Goal: Task Accomplishment & Management: Manage account settings

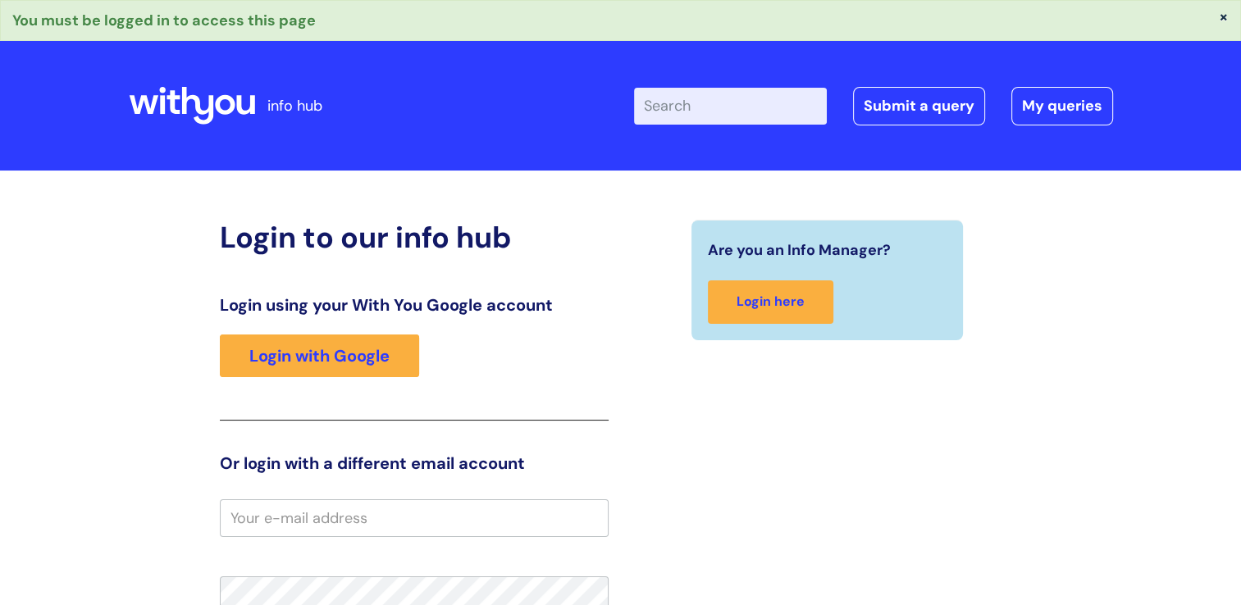
click at [499, 528] on input "email" at bounding box center [414, 519] width 389 height 38
click at [415, 528] on input "email" at bounding box center [414, 519] width 389 height 38
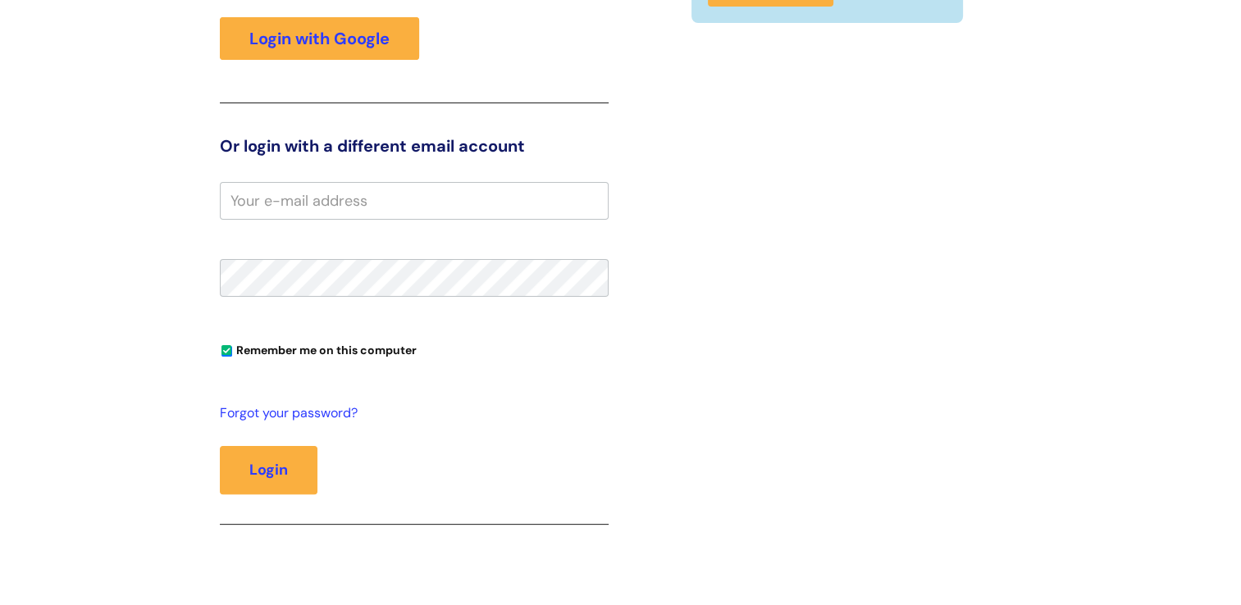
scroll to position [328, 0]
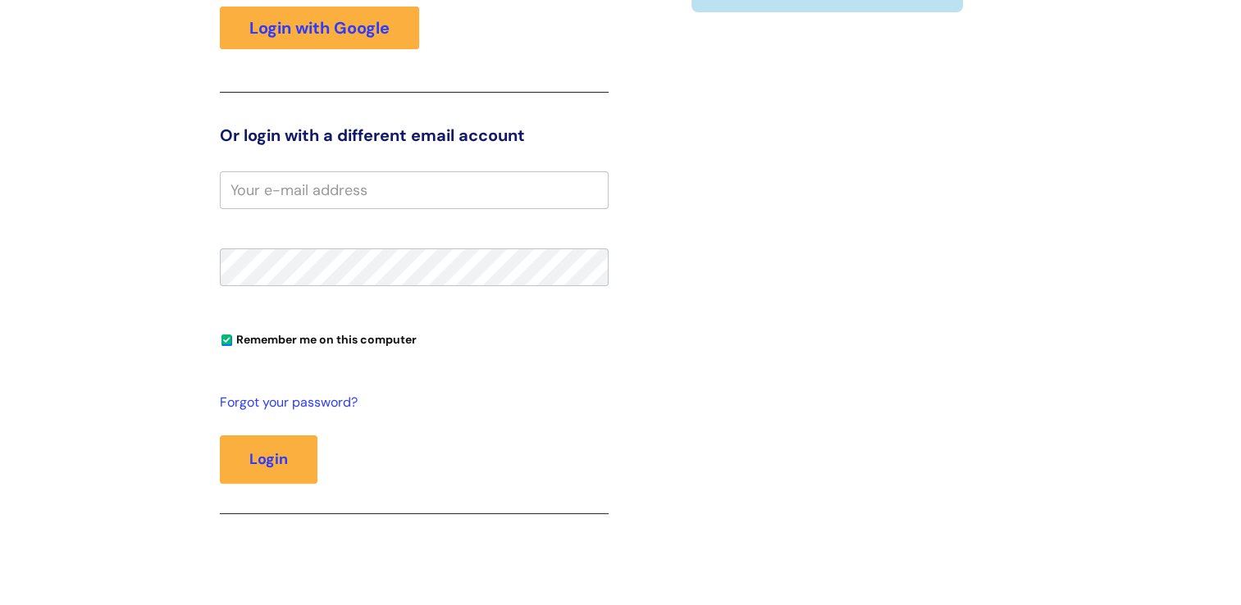
click at [328, 195] on input "email" at bounding box center [414, 190] width 389 height 38
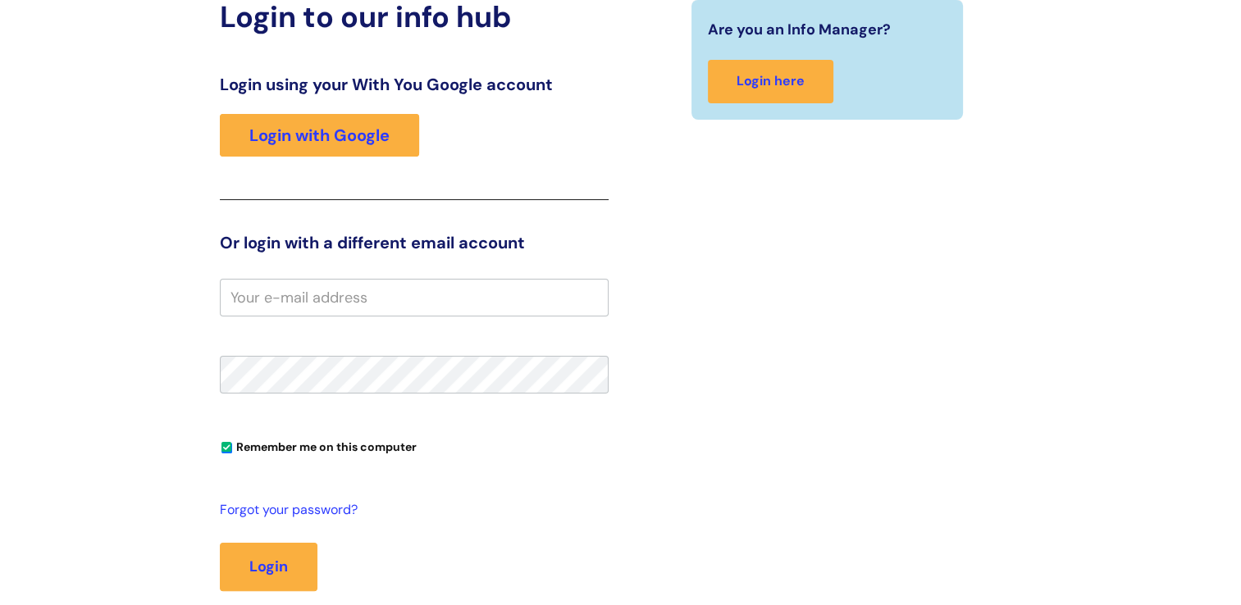
scroll to position [0, 0]
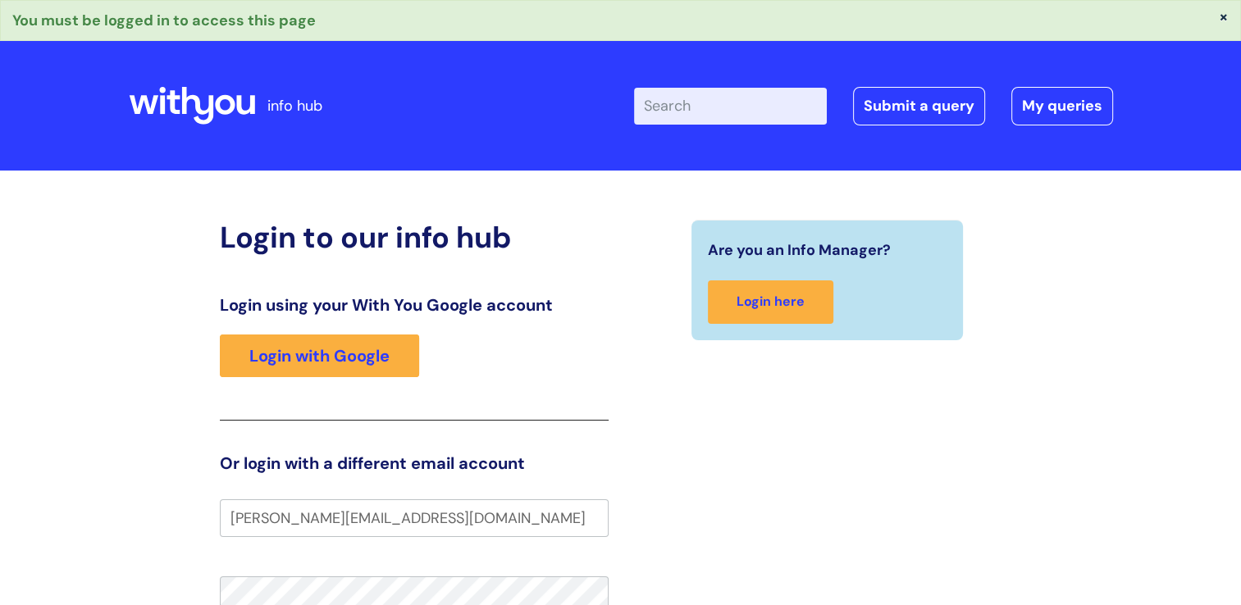
type input "[PERSON_NAME][EMAIL_ADDRESS][DOMAIN_NAME]"
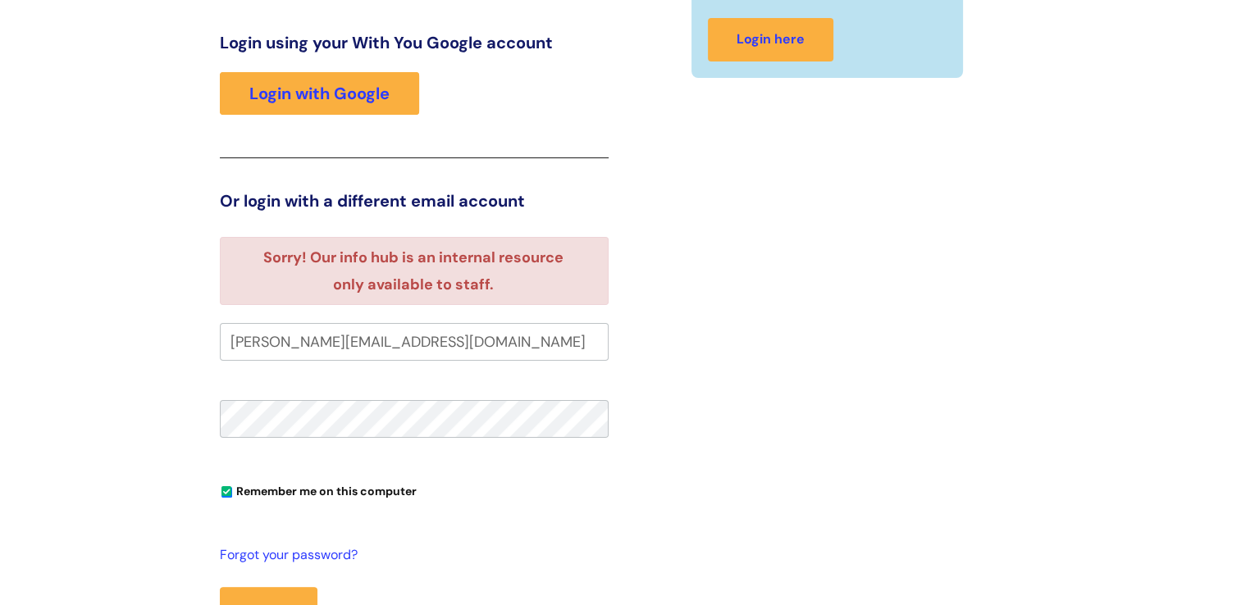
scroll to position [246, 0]
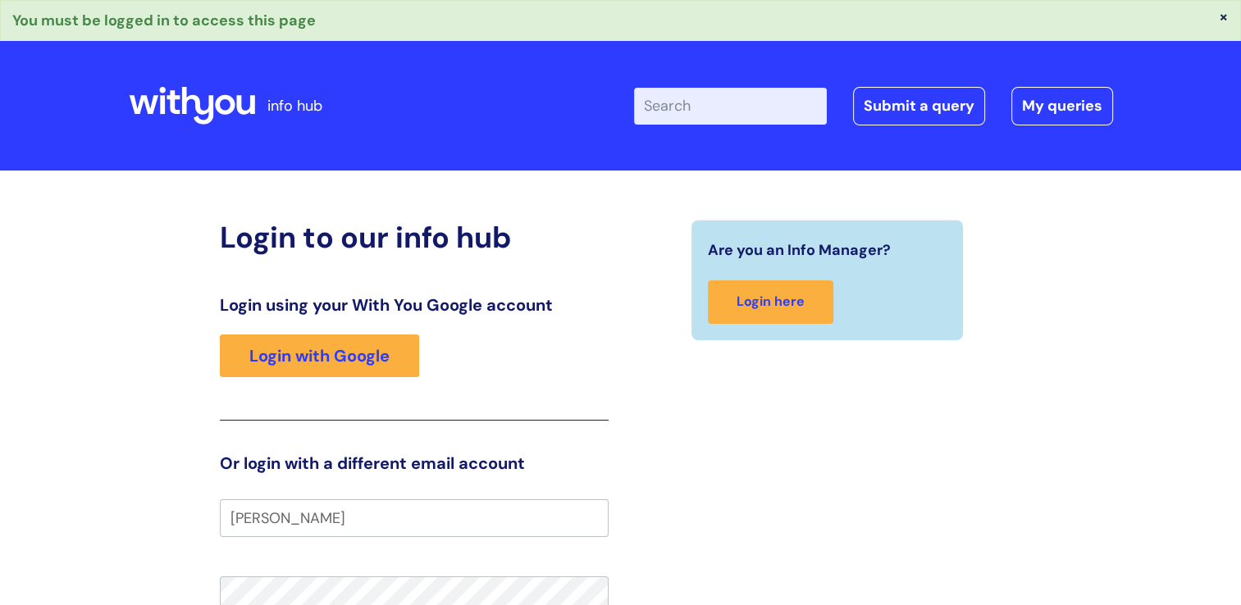
type input "[PERSON_NAME][EMAIL_ADDRESS][DOMAIN_NAME]"
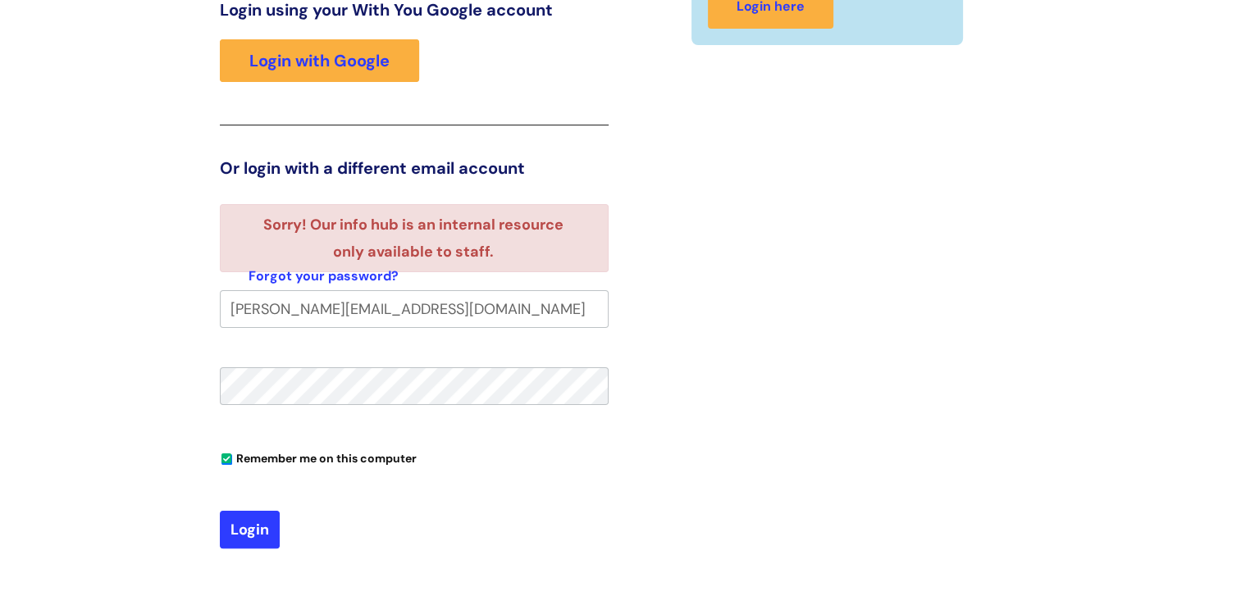
scroll to position [246, 0]
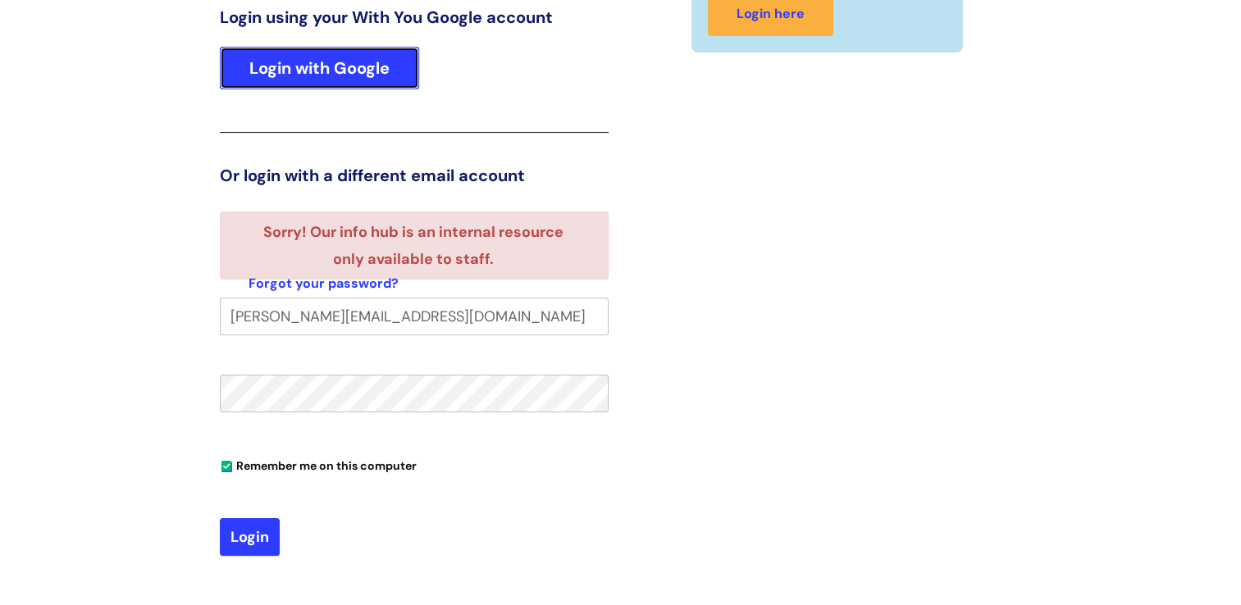
click at [344, 56] on link "Login with Google" at bounding box center [319, 68] width 199 height 43
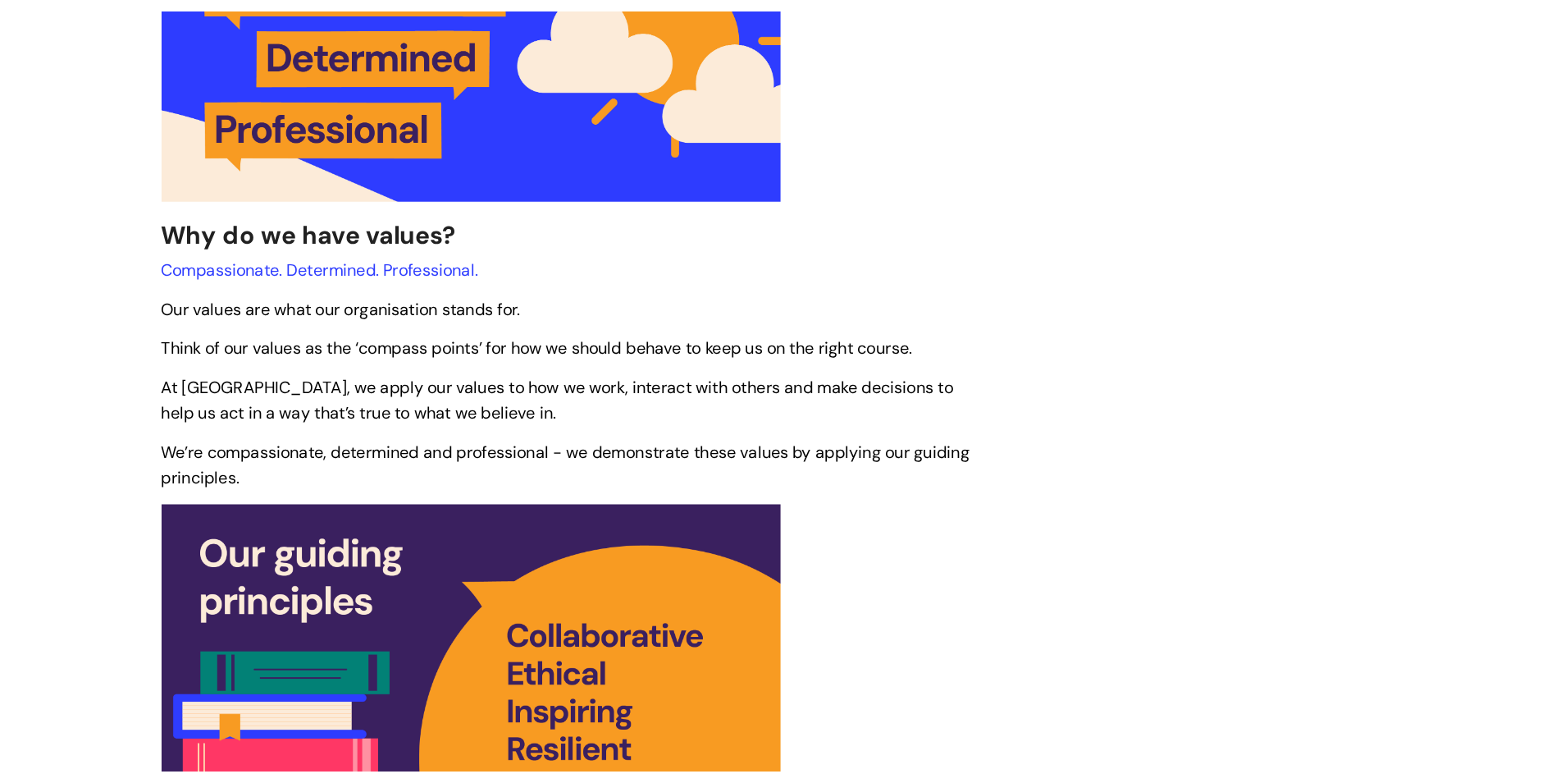
scroll to position [656, 0]
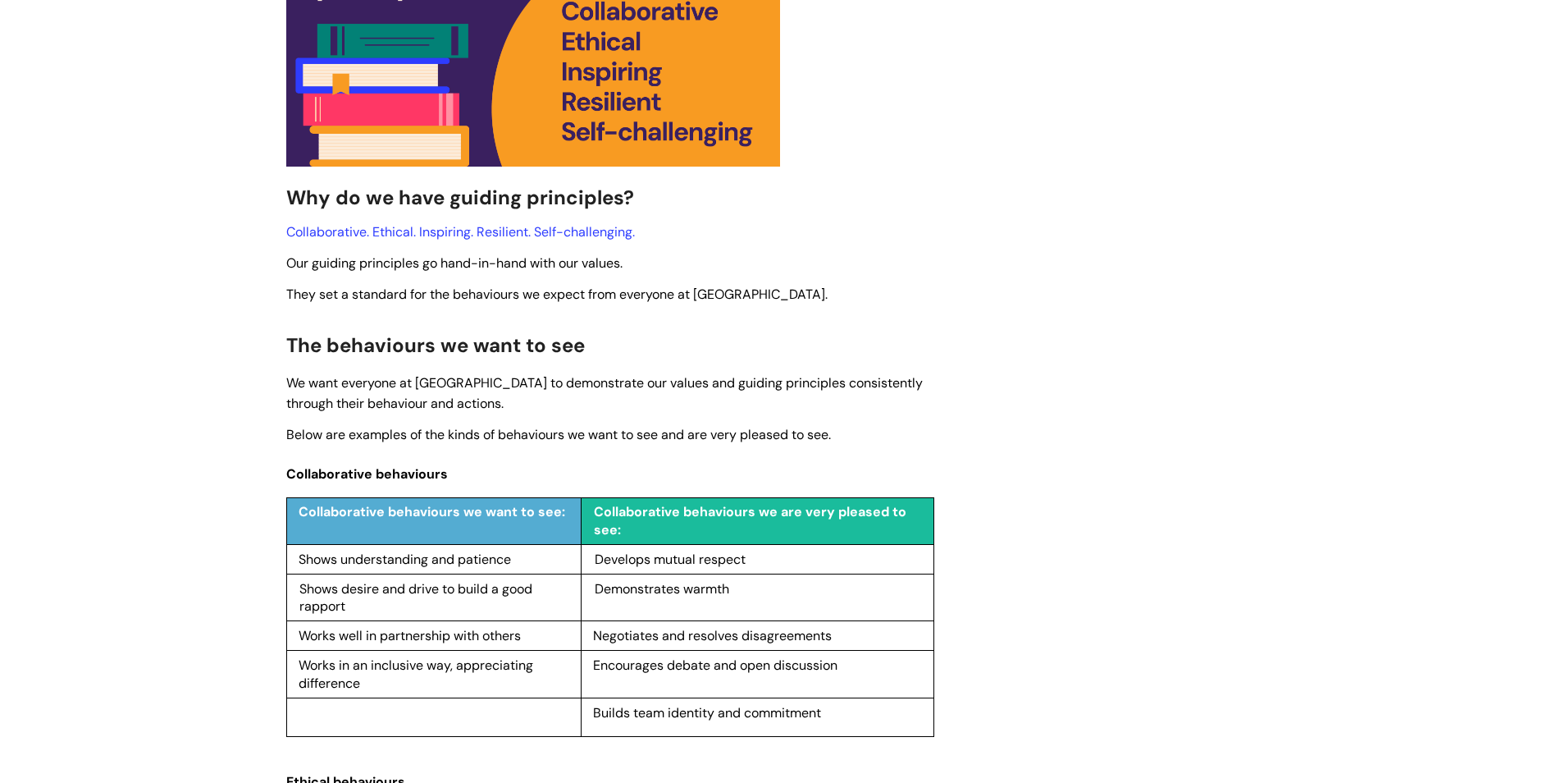
scroll to position [1066, 0]
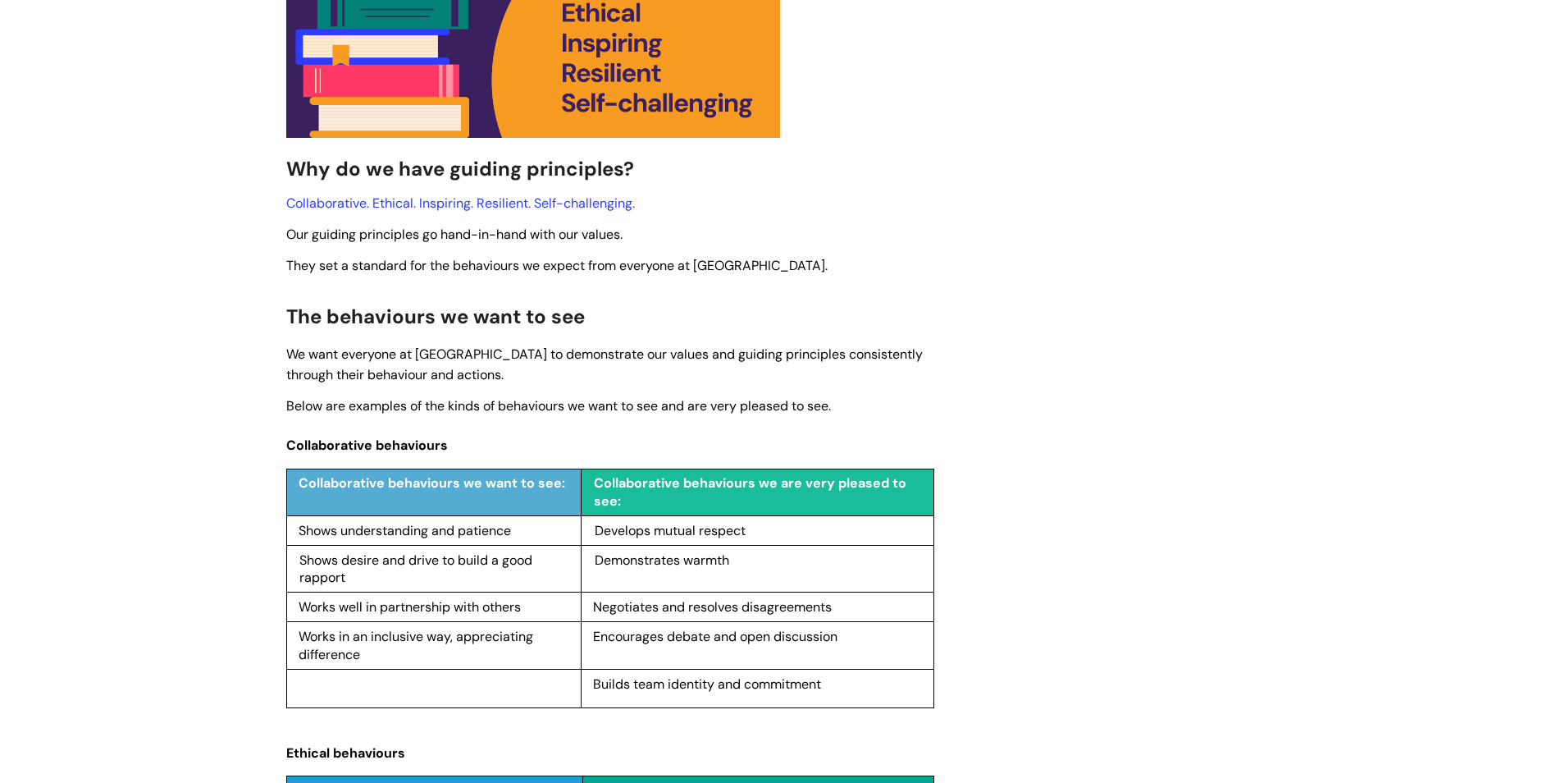
click at [797, 379] on p "We want everyone at [GEOGRAPHIC_DATA] to demonstrate our values and guiding pri…" at bounding box center [610, 364] width 648 height 41
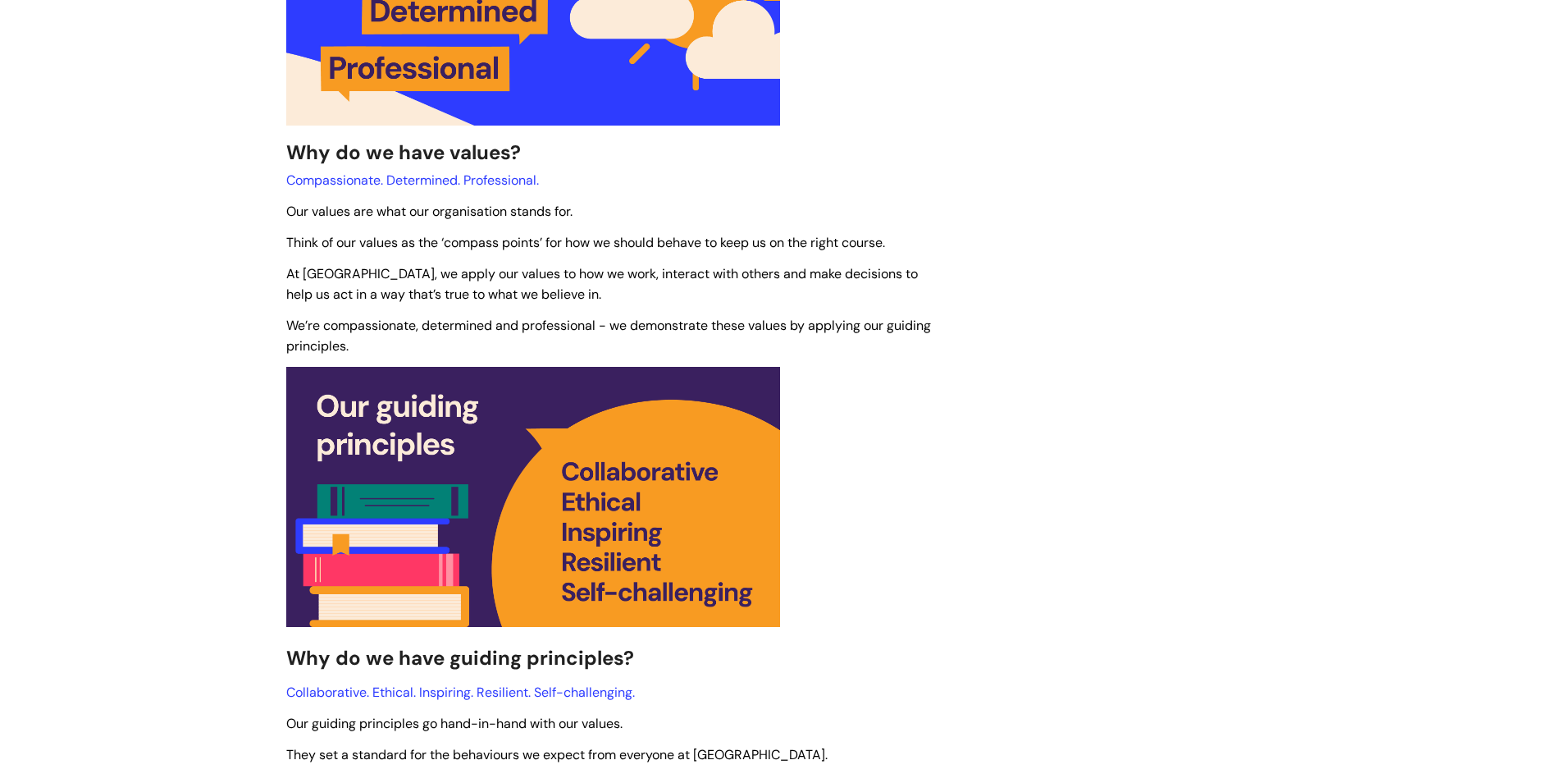
scroll to position [574, 0]
